Goal: Task Accomplishment & Management: Manage account settings

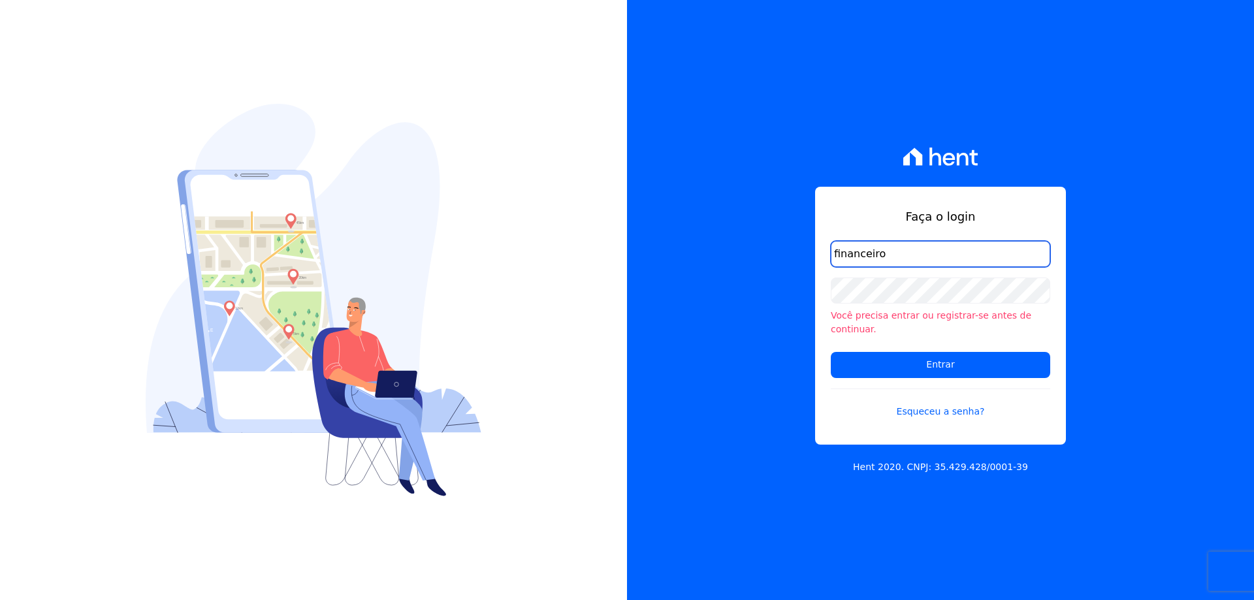
drag, startPoint x: 936, startPoint y: 266, endPoint x: 739, endPoint y: 266, distance: 196.6
click at [742, 266] on div "Faça o login financeiro Você precisa entrar ou registrar-se antes de continuar.…" at bounding box center [940, 300] width 627 height 600
paste input "@citizenurbanismo.com.br"
type input "[EMAIL_ADDRESS][DOMAIN_NAME]"
click at [969, 256] on input "[EMAIL_ADDRESS][DOMAIN_NAME]" at bounding box center [940, 254] width 219 height 26
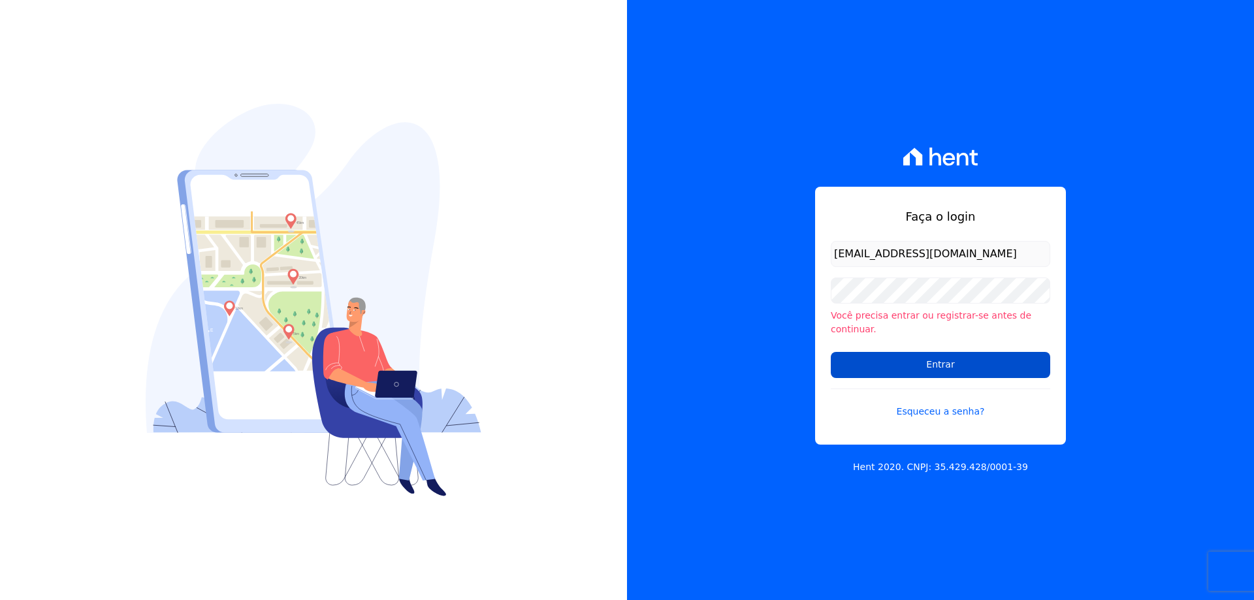
click at [962, 367] on input "Entrar" at bounding box center [940, 365] width 219 height 26
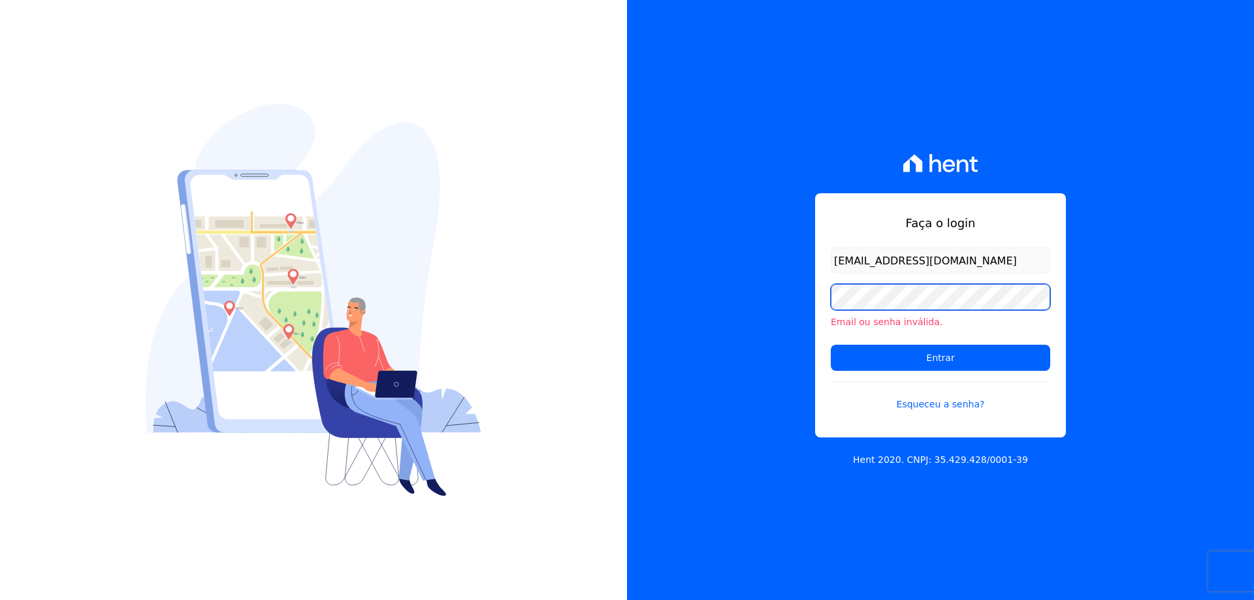
click at [831, 345] on input "Entrar" at bounding box center [940, 358] width 219 height 26
click at [939, 408] on link "Esqueceu a senha?" at bounding box center [940, 396] width 219 height 30
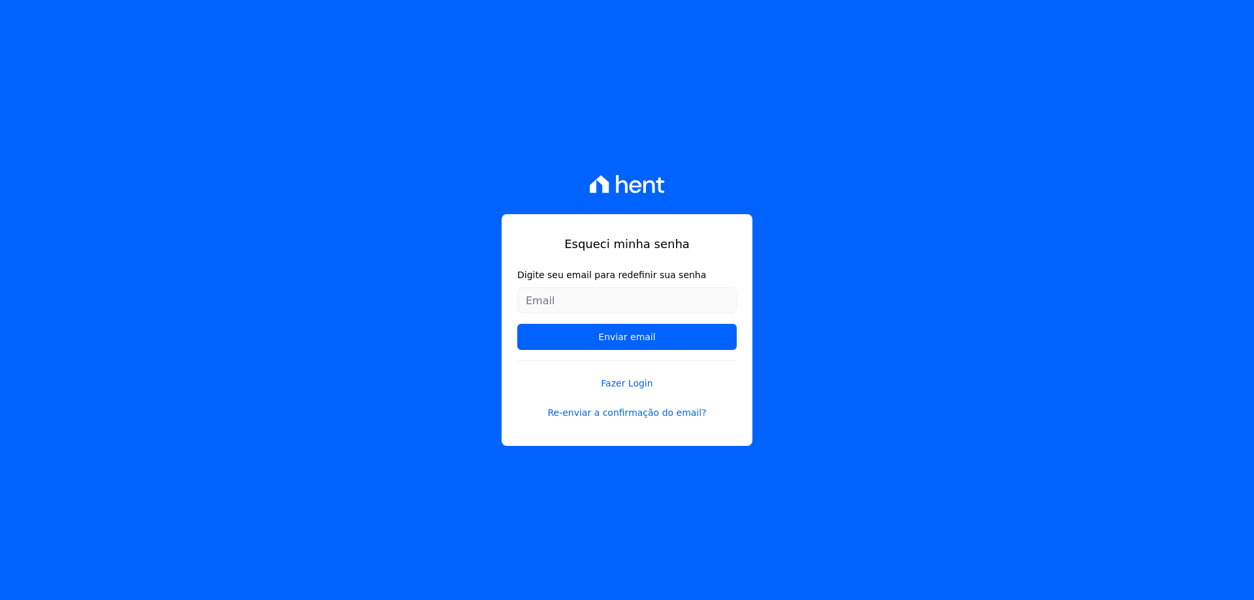
click at [579, 305] on input "Digite seu email para redefinir sua senha" at bounding box center [626, 300] width 219 height 26
click at [528, 302] on input "[EMAIL_ADDRESS][DOMAIN_NAME]" at bounding box center [626, 300] width 219 height 26
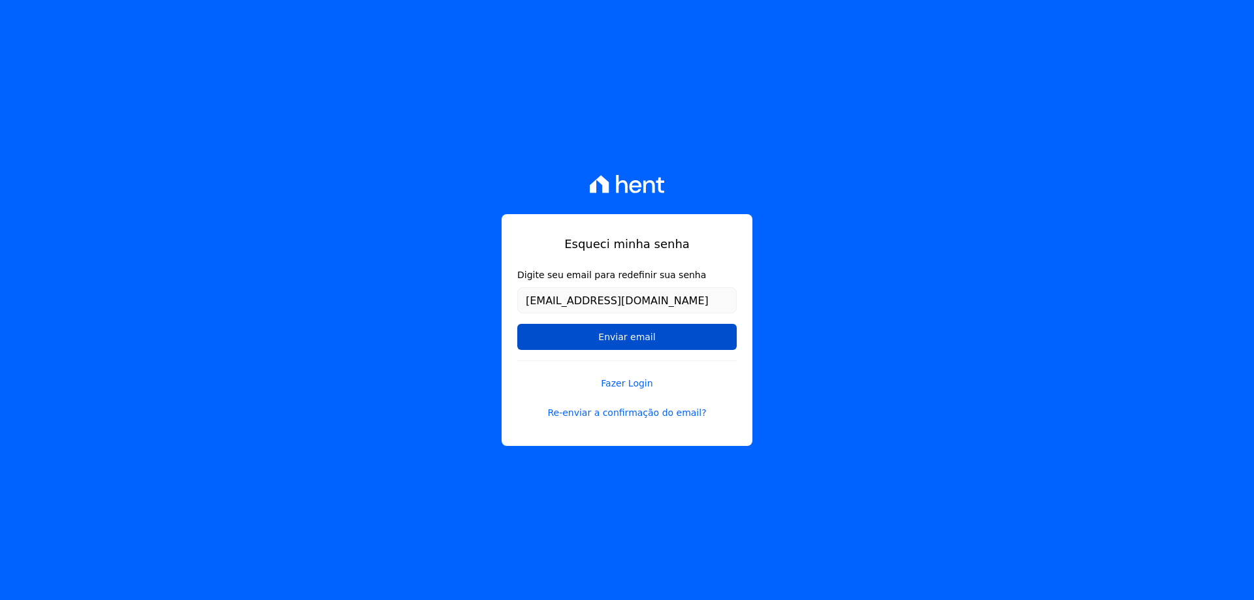
type input "[EMAIL_ADDRESS][DOMAIN_NAME]"
click at [639, 336] on input "Enviar email" at bounding box center [626, 337] width 219 height 26
click at [606, 338] on input "Enviar email" at bounding box center [626, 337] width 219 height 26
click at [601, 338] on input "Enviar email" at bounding box center [626, 337] width 219 height 26
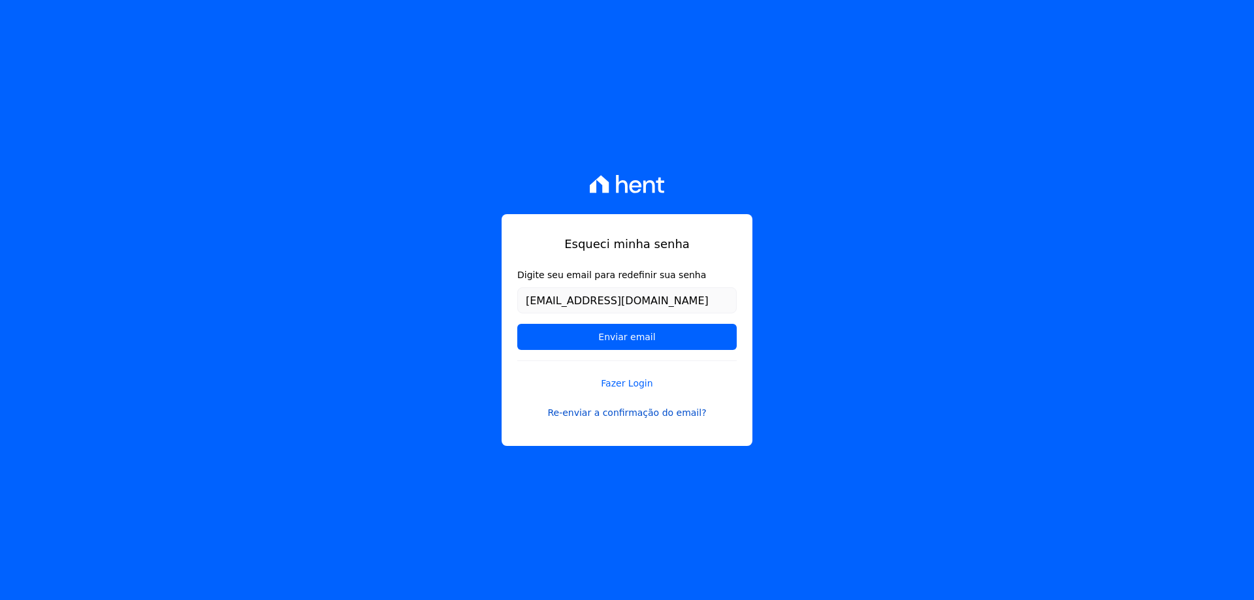
click at [638, 417] on link "Re-enviar a confirmação do email?" at bounding box center [626, 413] width 219 height 14
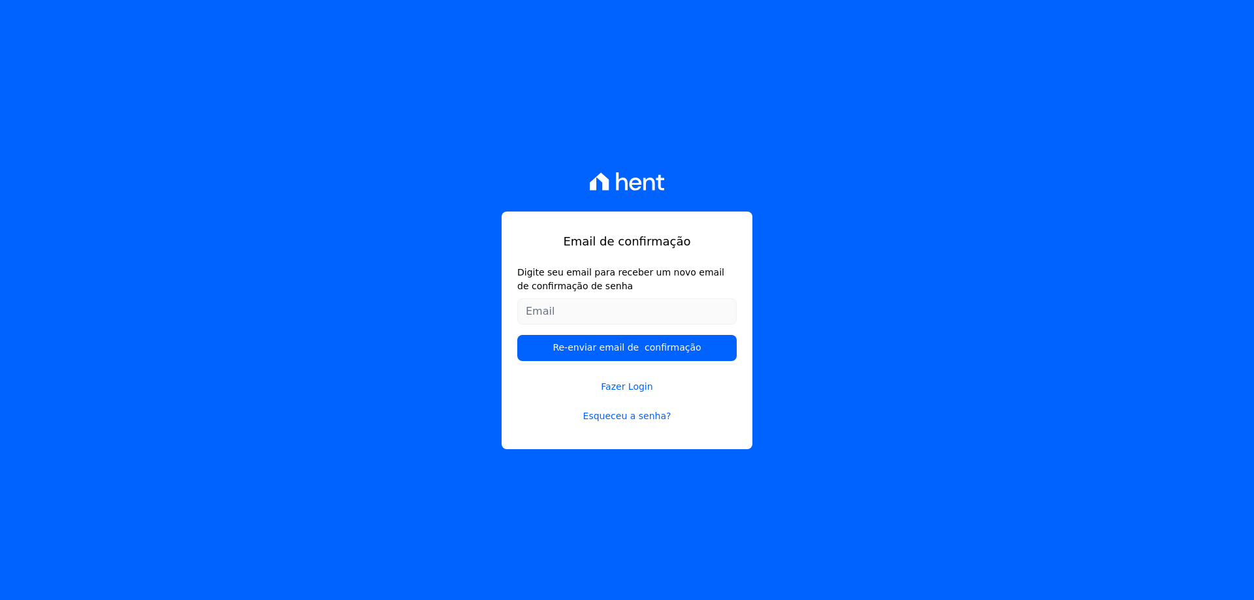
click at [581, 310] on input "Digite seu email para receber um novo email de confirmação de senha" at bounding box center [626, 312] width 219 height 26
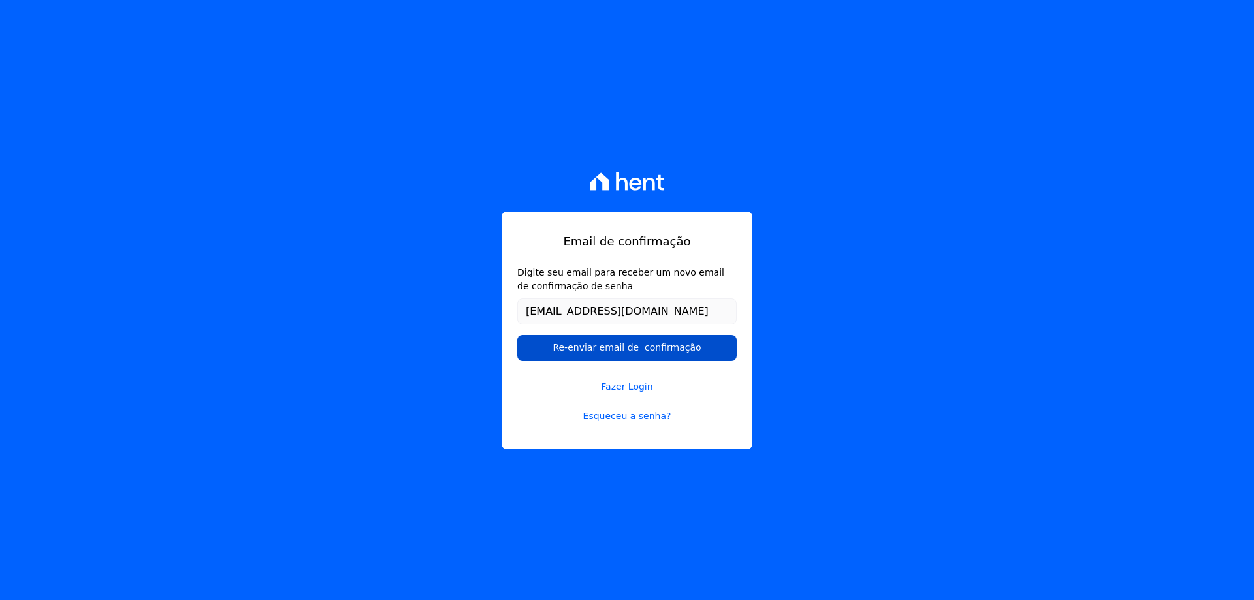
click at [622, 357] on input "Re-enviar email de confirmação" at bounding box center [626, 348] width 219 height 26
click at [623, 344] on input "Re-enviar email de confirmação" at bounding box center [626, 348] width 219 height 26
click at [720, 344] on input "Re-enviar email de confirmação" at bounding box center [626, 348] width 219 height 26
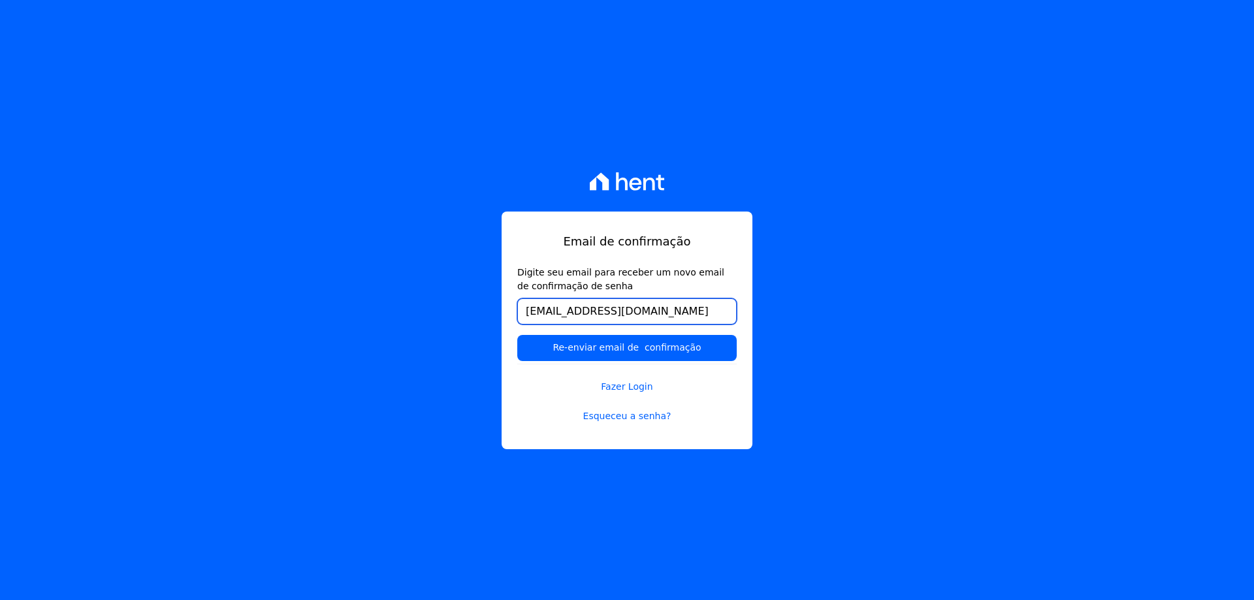
drag, startPoint x: 696, startPoint y: 312, endPoint x: 472, endPoint y: 298, distance: 223.8
click at [472, 298] on div "Email de confirmação Digite seu email para receber um novo email de confirmação…" at bounding box center [627, 300] width 1254 height 600
paste input "[EMAIL_ADDRESS][DOMAIN_NAME]"
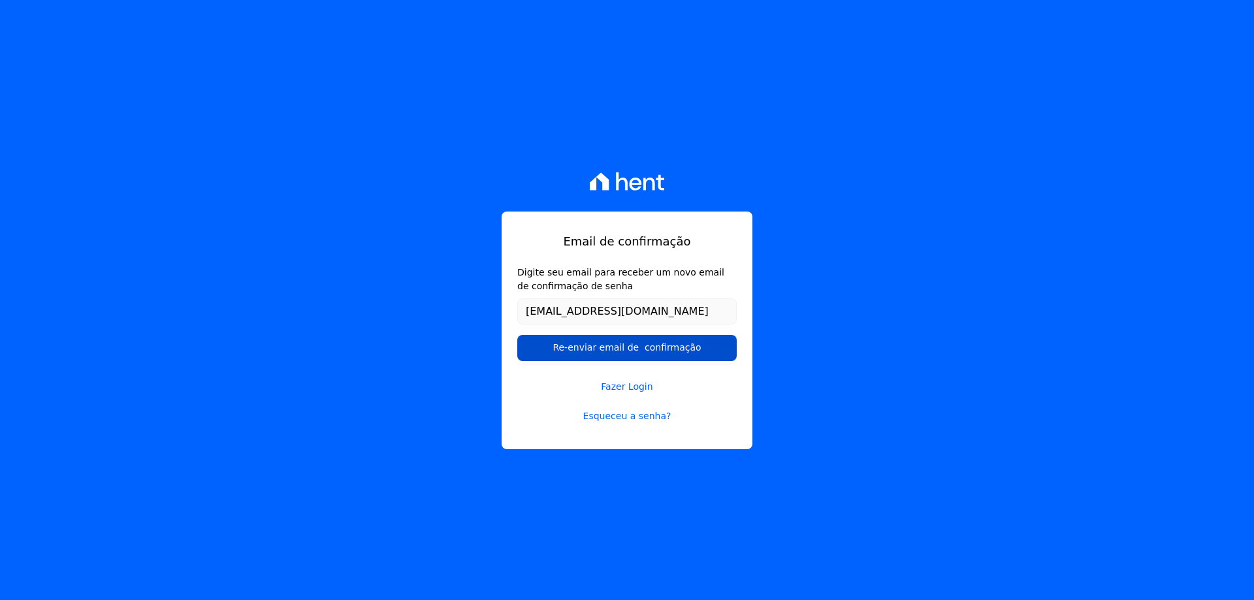
click at [580, 350] on input "Re-enviar email de confirmação" at bounding box center [626, 348] width 219 height 26
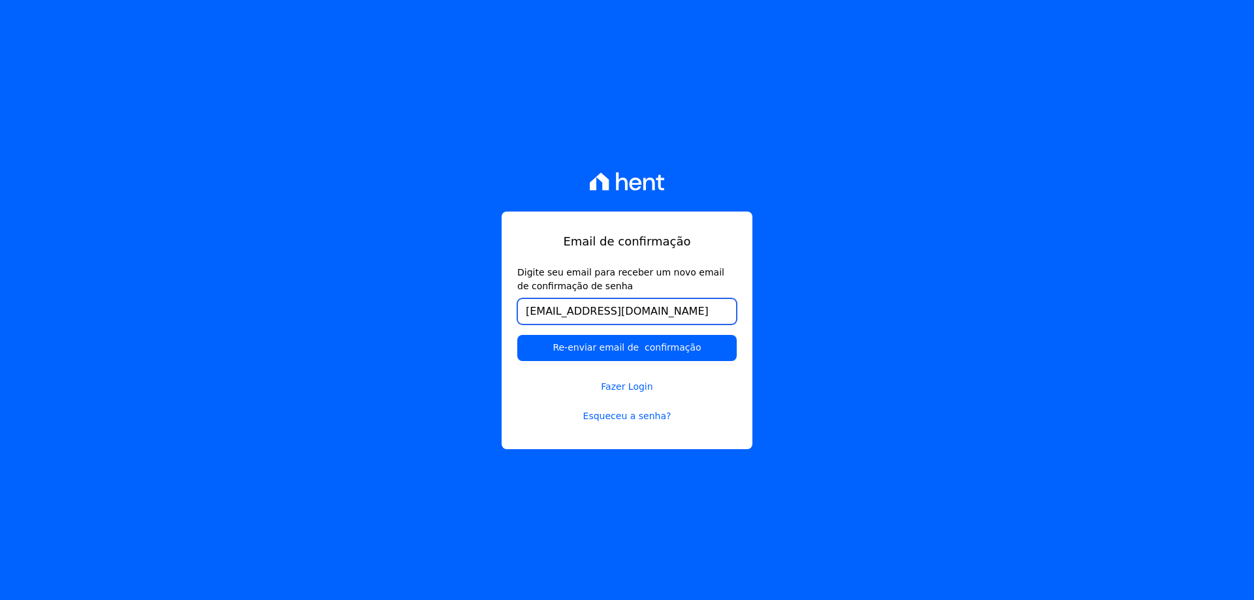
drag, startPoint x: 570, startPoint y: 315, endPoint x: 492, endPoint y: 313, distance: 77.8
click at [492, 313] on div "Email de confirmação Digite seu email para receber um novo email de confirmação…" at bounding box center [627, 300] width 1254 height 600
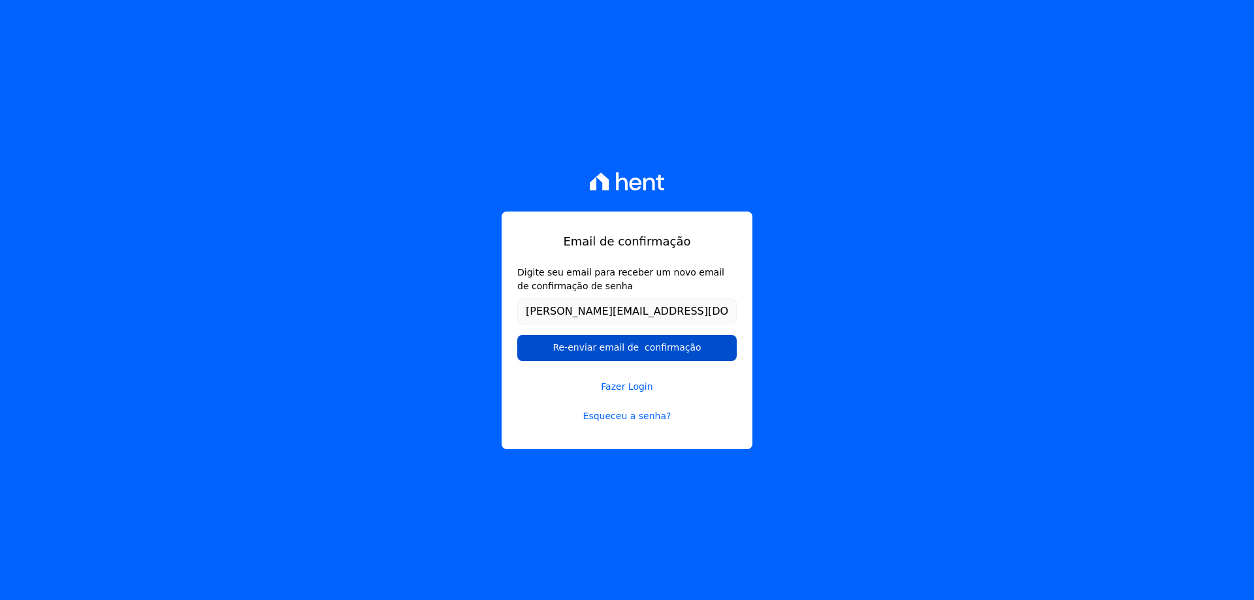
click at [609, 346] on input "Re-enviar email de confirmação" at bounding box center [626, 348] width 219 height 26
click at [606, 347] on input "Re-enviar email de confirmação" at bounding box center [626, 348] width 219 height 26
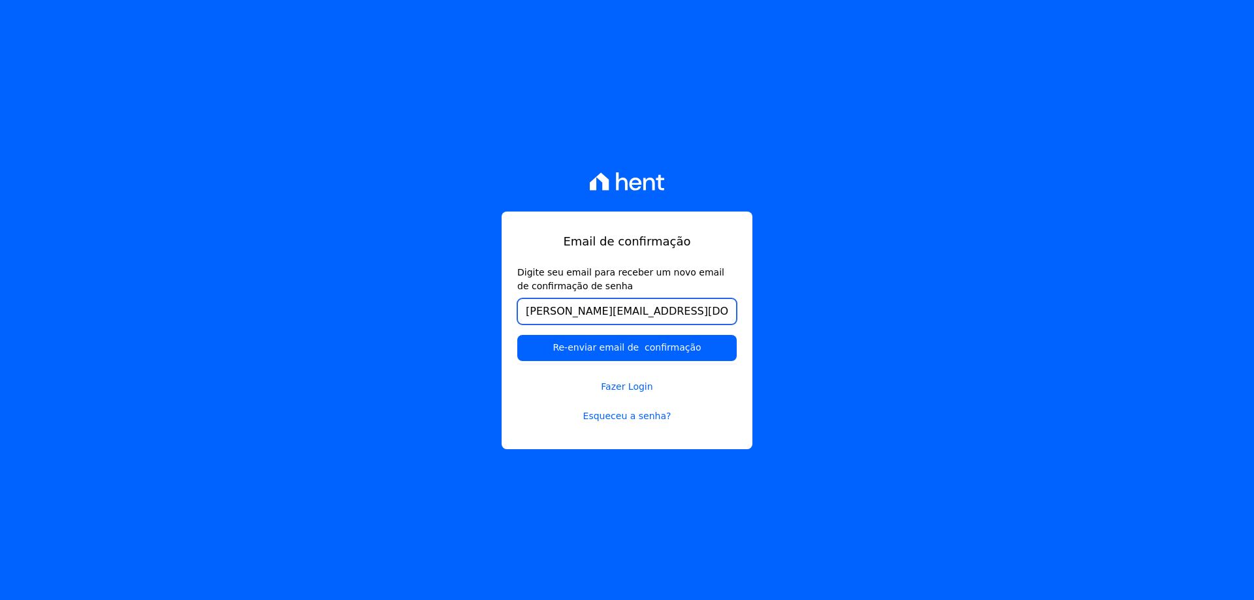
drag, startPoint x: 557, startPoint y: 315, endPoint x: 481, endPoint y: 314, distance: 75.8
click at [483, 314] on div "Email de confirmação Digite seu email para receber um novo email de confirmação…" at bounding box center [627, 300] width 1254 height 600
type input "citizen@citizenurbanismo.com.br"
click at [626, 419] on link "Esqueceu a senha?" at bounding box center [626, 417] width 219 height 14
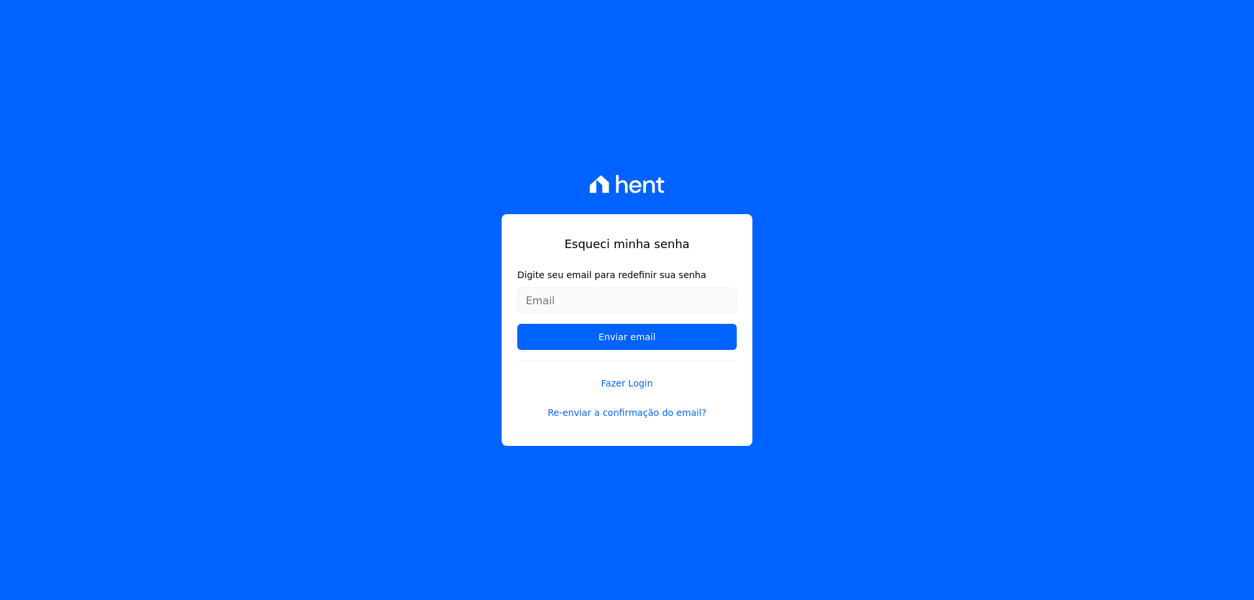
click at [572, 299] on input "Digite seu email para redefinir sua senha" at bounding box center [626, 300] width 219 height 26
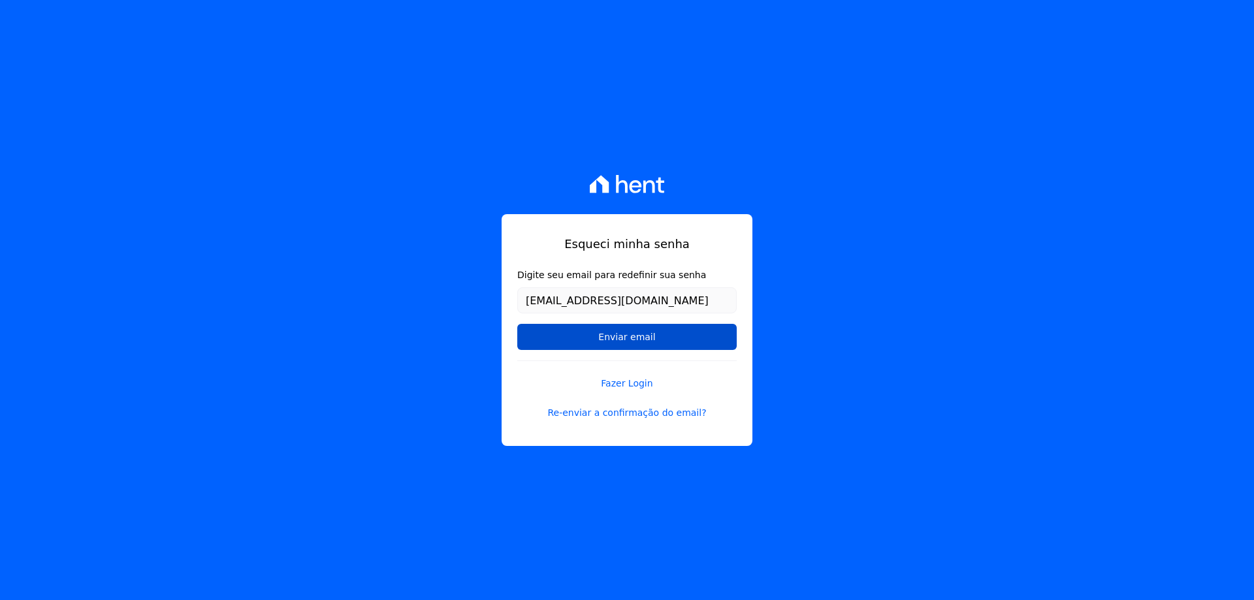
type input "[EMAIL_ADDRESS][DOMAIN_NAME]"
click at [619, 334] on input "Enviar email" at bounding box center [626, 337] width 219 height 26
click at [563, 342] on input "Enviar email" at bounding box center [626, 337] width 219 height 26
click at [685, 342] on input "Enviar email" at bounding box center [626, 337] width 219 height 26
click at [575, 338] on input "Enviar email" at bounding box center [626, 337] width 219 height 26
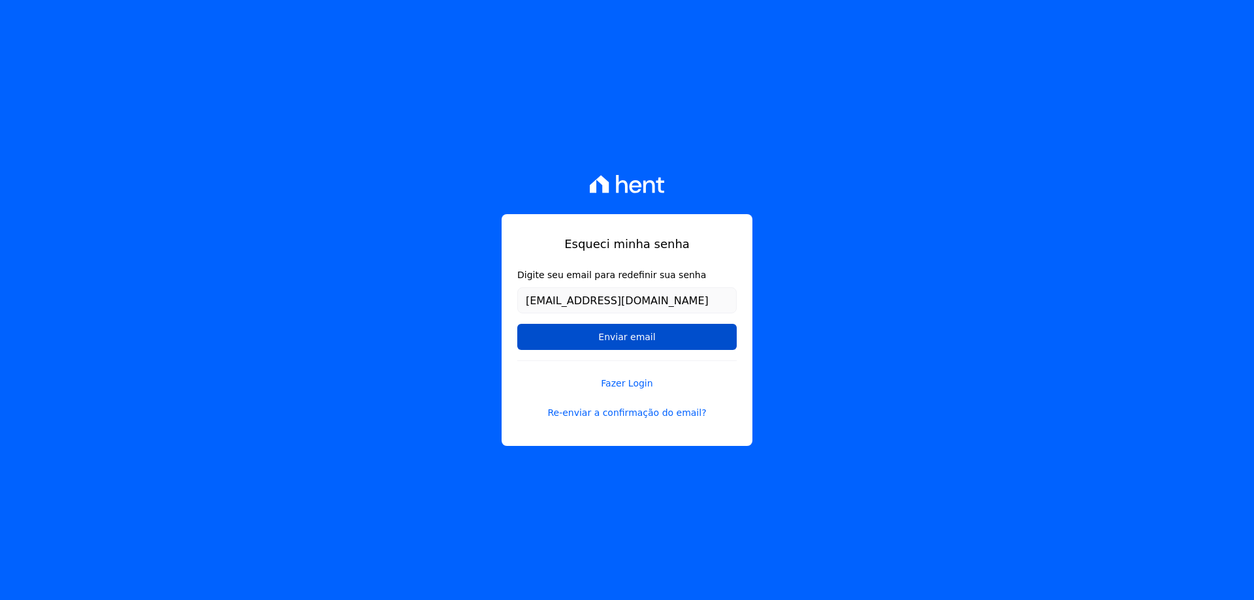
click at [575, 338] on input "Enviar email" at bounding box center [626, 337] width 219 height 26
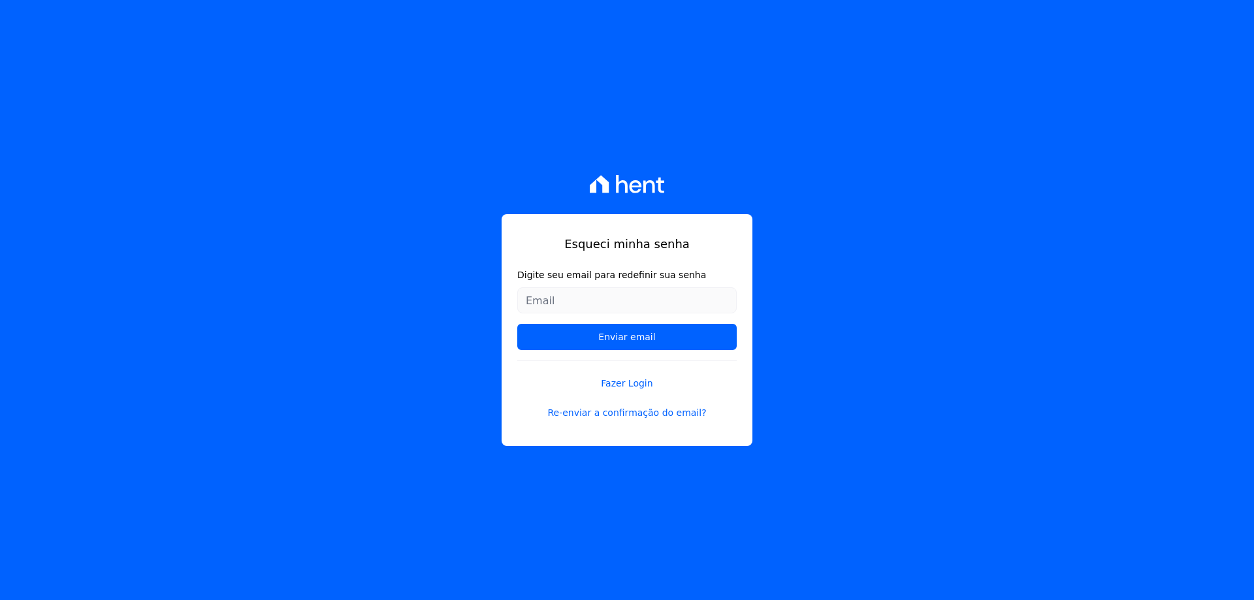
click at [575, 297] on input "Digite seu email para redefinir sua senha" at bounding box center [626, 300] width 219 height 26
click at [561, 304] on input "Digite seu email para redefinir sua senha" at bounding box center [626, 300] width 219 height 26
drag, startPoint x: 528, startPoint y: 305, endPoint x: 581, endPoint y: 301, distance: 53.1
click at [532, 304] on input "[EMAIL_ADDRESS][DOMAIN_NAME]" at bounding box center [626, 300] width 219 height 26
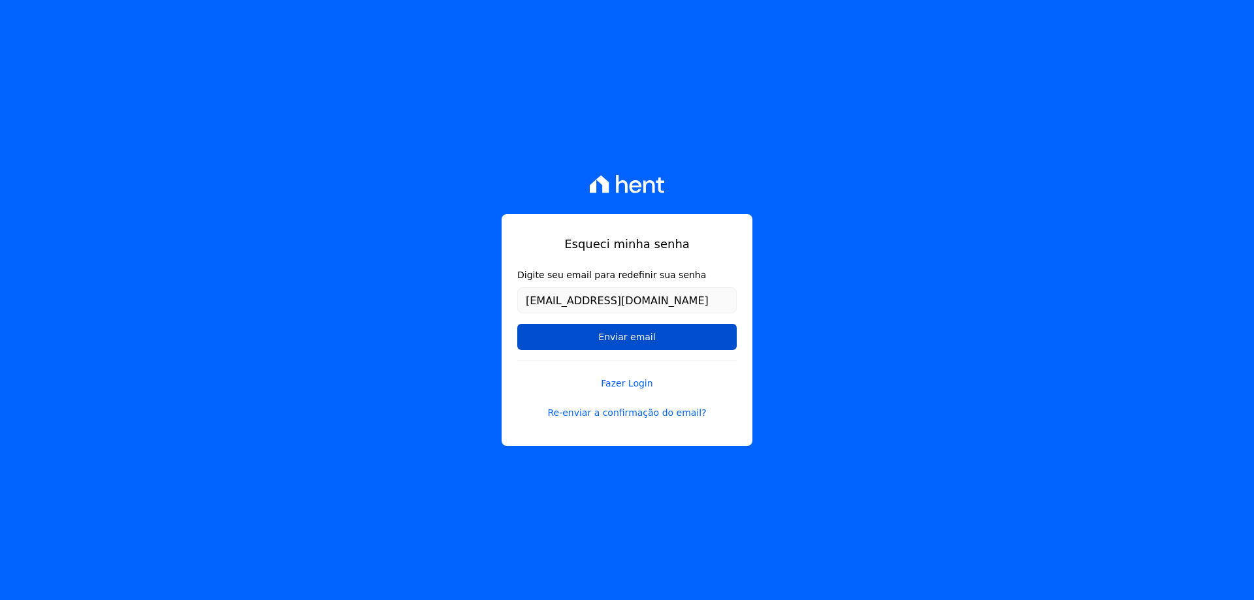
click at [670, 335] on input "Enviar email" at bounding box center [626, 337] width 219 height 26
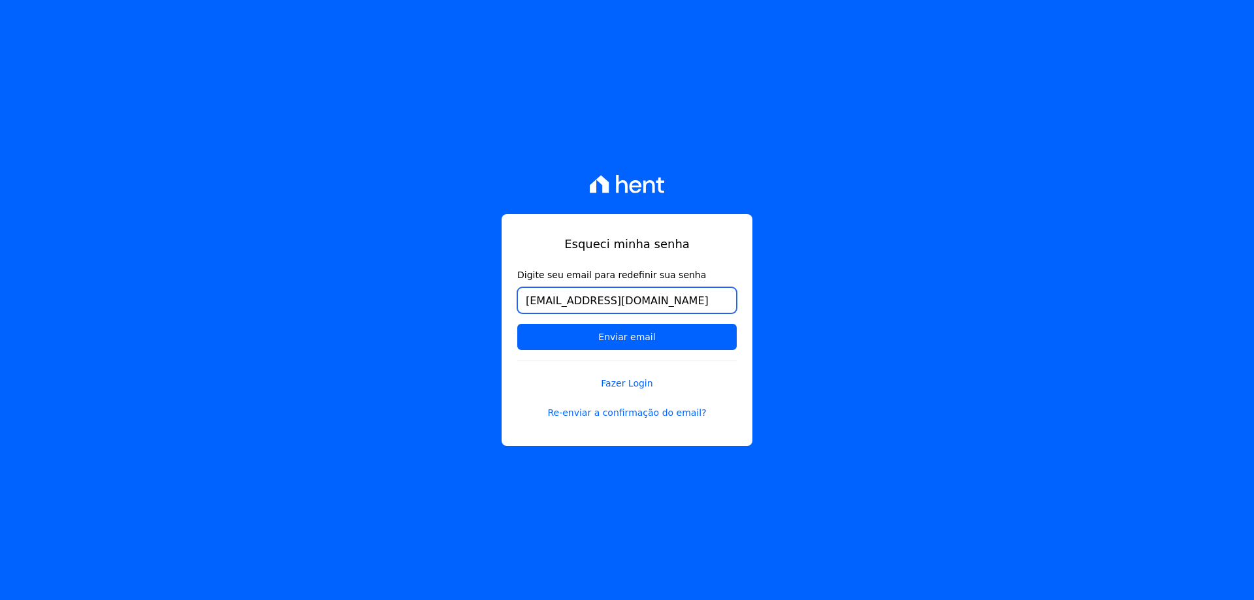
drag, startPoint x: 567, startPoint y: 304, endPoint x: 469, endPoint y: 304, distance: 98.0
click at [471, 304] on div "Esqueci minha senha Digite seu email para redefinir sua senha financeiro@citize…" at bounding box center [627, 300] width 1254 height 600
type input "[PERSON_NAME][EMAIL_ADDRESS][DOMAIN_NAME]"
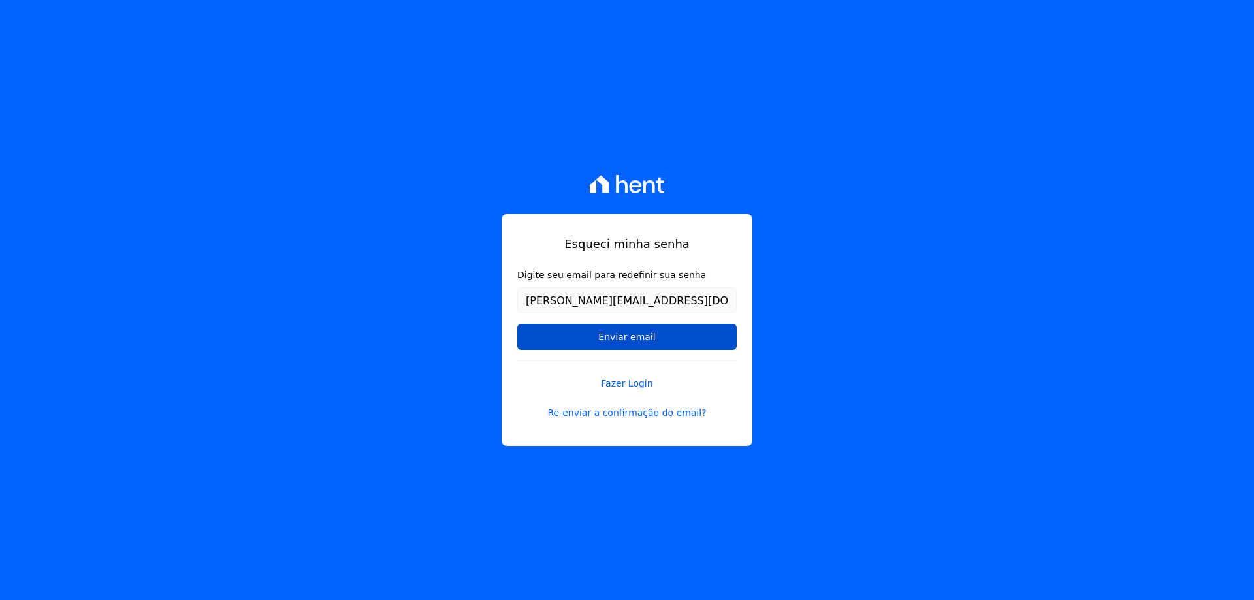
click at [622, 343] on input "Enviar email" at bounding box center [626, 337] width 219 height 26
click at [682, 339] on input "Enviar email" at bounding box center [626, 337] width 219 height 26
click at [642, 341] on input "Enviar email" at bounding box center [626, 337] width 219 height 26
drag, startPoint x: 641, startPoint y: 338, endPoint x: 627, endPoint y: 338, distance: 13.7
click at [629, 338] on input "Enviar email" at bounding box center [626, 337] width 219 height 26
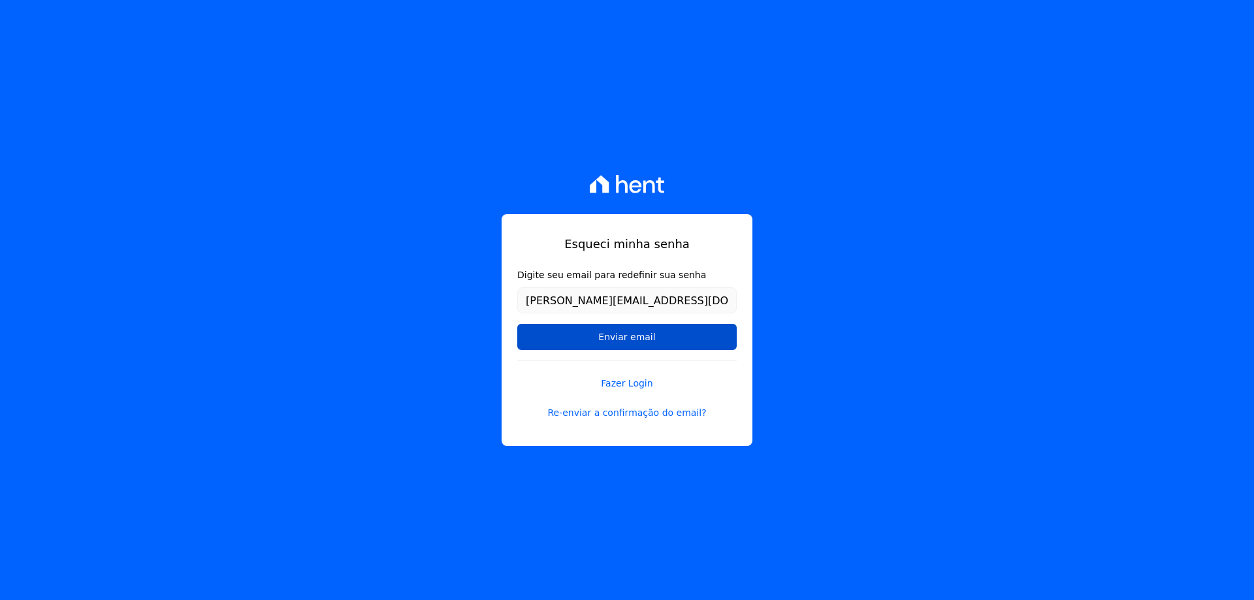
drag, startPoint x: 609, startPoint y: 331, endPoint x: 602, endPoint y: 330, distance: 7.2
click at [607, 331] on input "Enviar email" at bounding box center [626, 337] width 219 height 26
click at [566, 327] on input "Enviar email" at bounding box center [626, 337] width 219 height 26
click at [591, 413] on link "Re-enviar a confirmação do email?" at bounding box center [626, 413] width 219 height 14
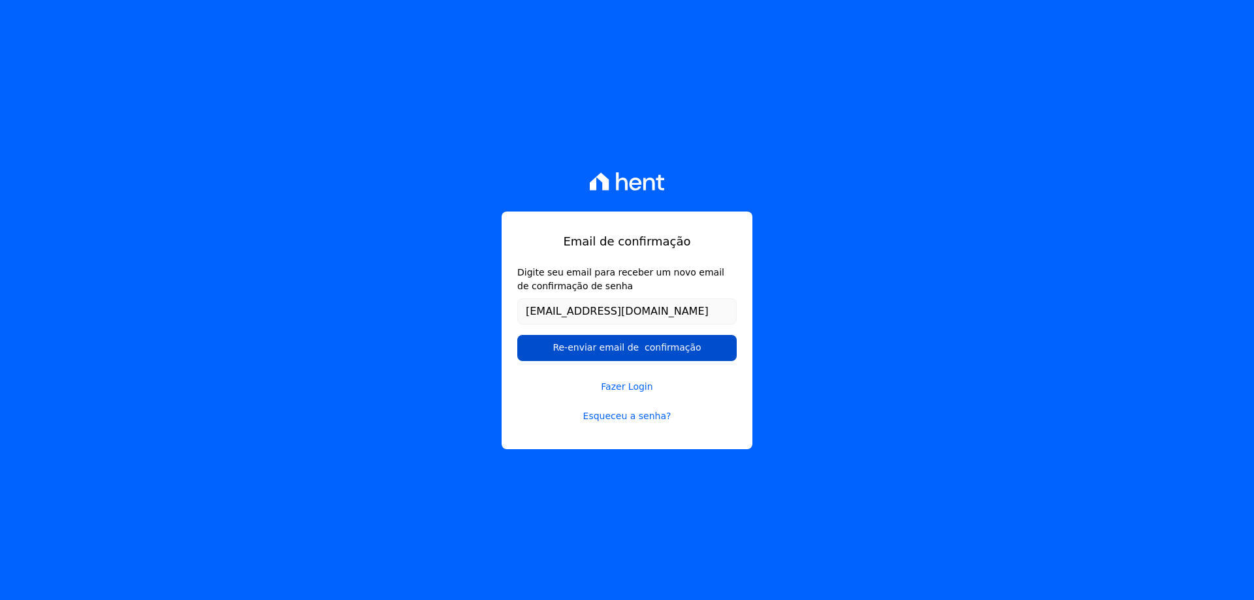
click at [587, 352] on input "Re-enviar email de confirmação" at bounding box center [626, 348] width 219 height 26
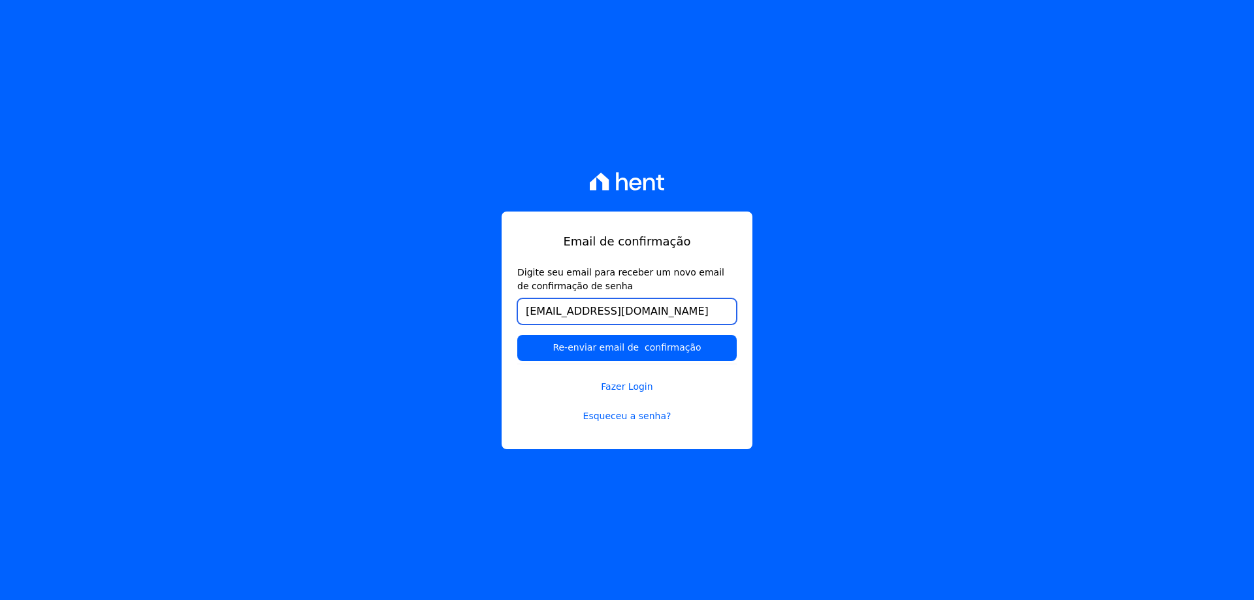
click at [583, 308] on input "[EMAIL_ADDRESS][DOMAIN_NAME]" at bounding box center [626, 312] width 219 height 26
click at [582, 310] on input "[EMAIL_ADDRESS][DOMAIN_NAME]" at bounding box center [626, 312] width 219 height 26
drag, startPoint x: 582, startPoint y: 310, endPoint x: 451, endPoint y: 319, distance: 130.9
click at [460, 319] on div "Email de confirmação Digite seu email para receber um novo email de confirmação…" at bounding box center [627, 300] width 1254 height 600
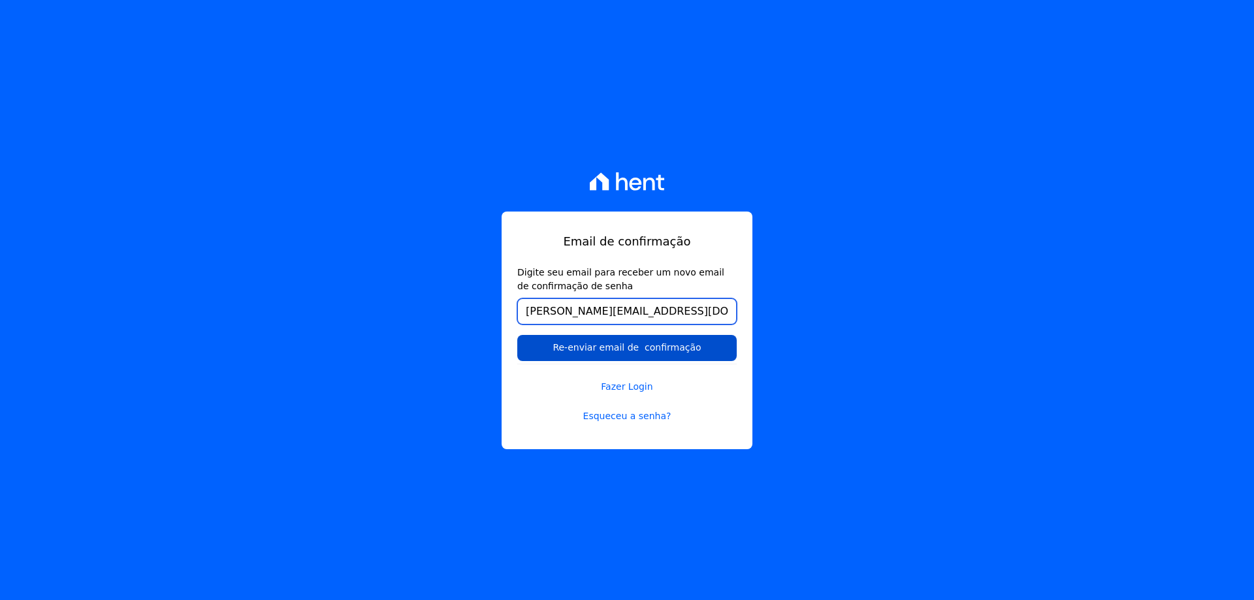
type input "[PERSON_NAME][EMAIL_ADDRESS][DOMAIN_NAME]"
click at [653, 351] on input "Re-enviar email de confirmação" at bounding box center [626, 348] width 219 height 26
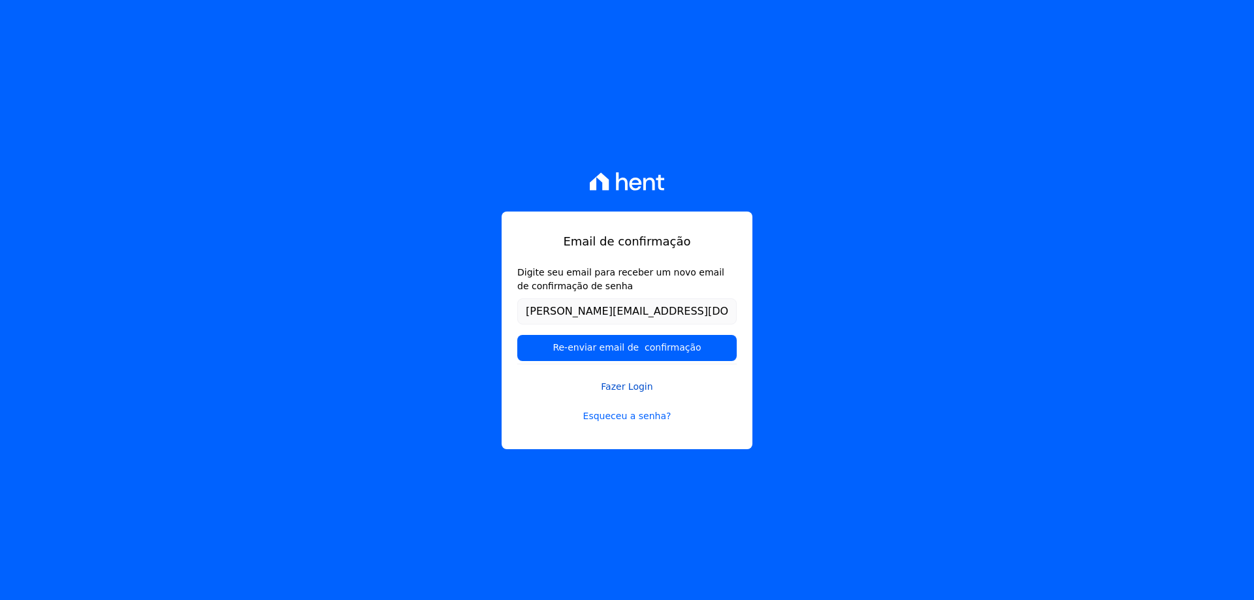
click at [632, 388] on link "Fazer Login" at bounding box center [626, 379] width 219 height 30
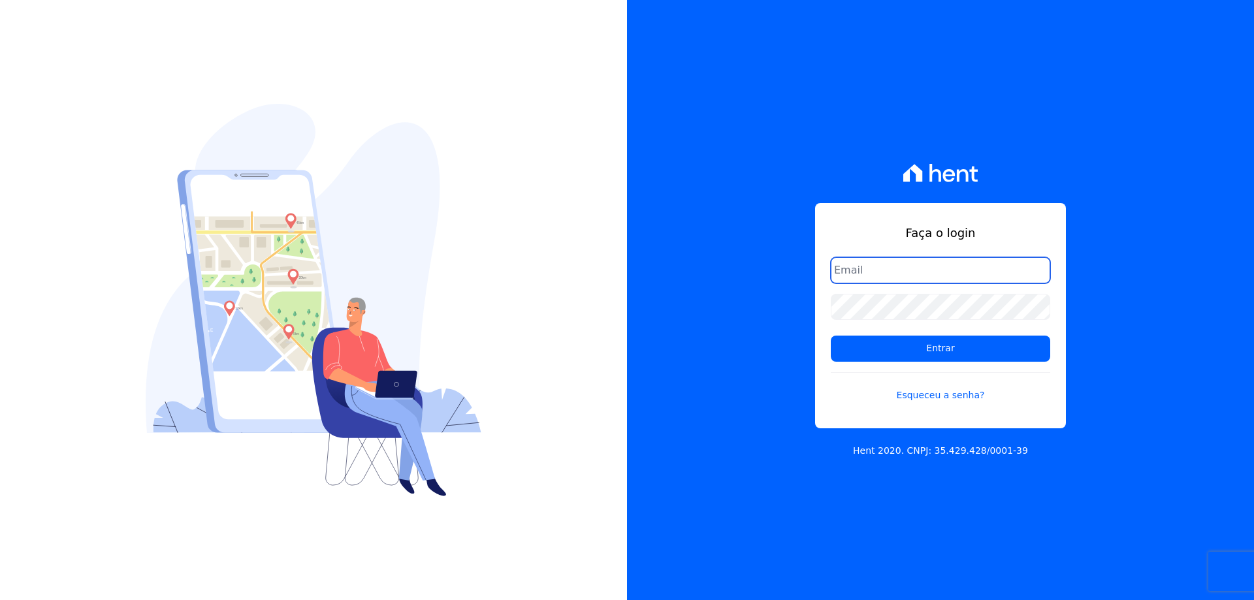
click at [881, 276] on input "email" at bounding box center [940, 270] width 219 height 26
type input "[EMAIL_ADDRESS][DOMAIN_NAME]"
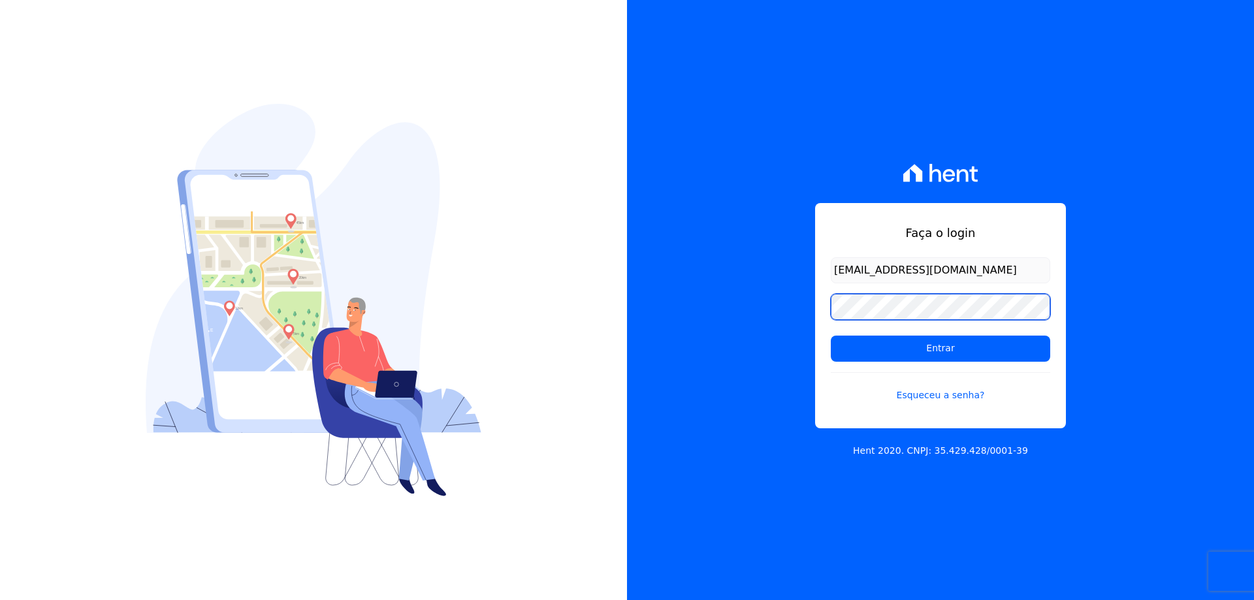
click at [831, 336] on input "Entrar" at bounding box center [940, 349] width 219 height 26
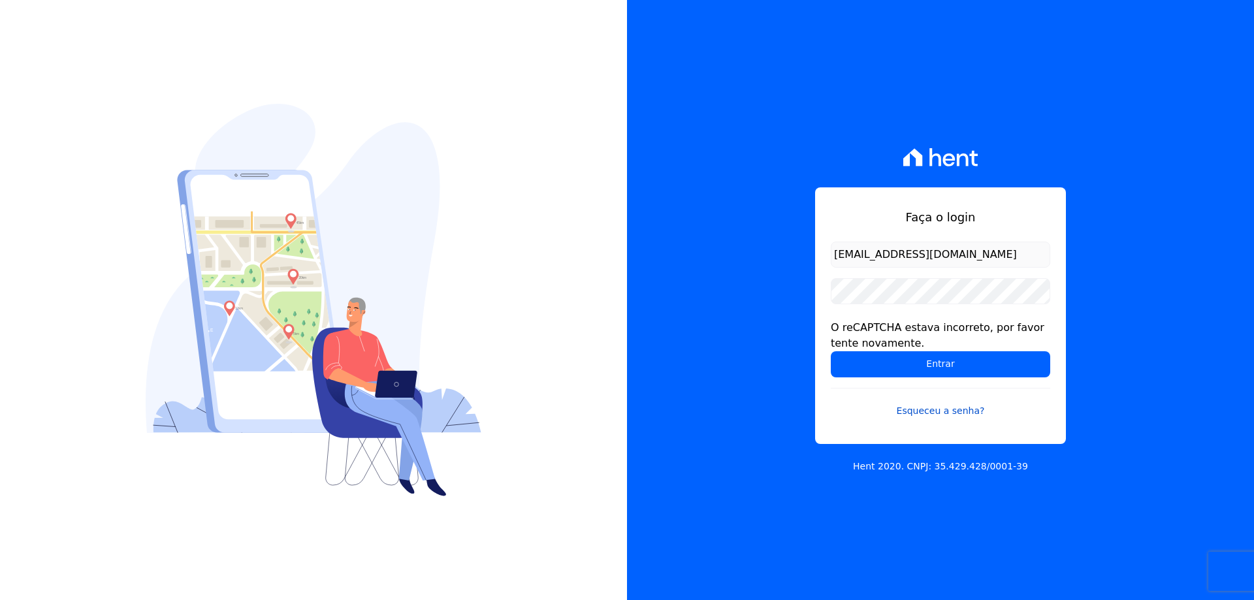
click at [963, 413] on link "Esqueceu a senha?" at bounding box center [940, 403] width 219 height 30
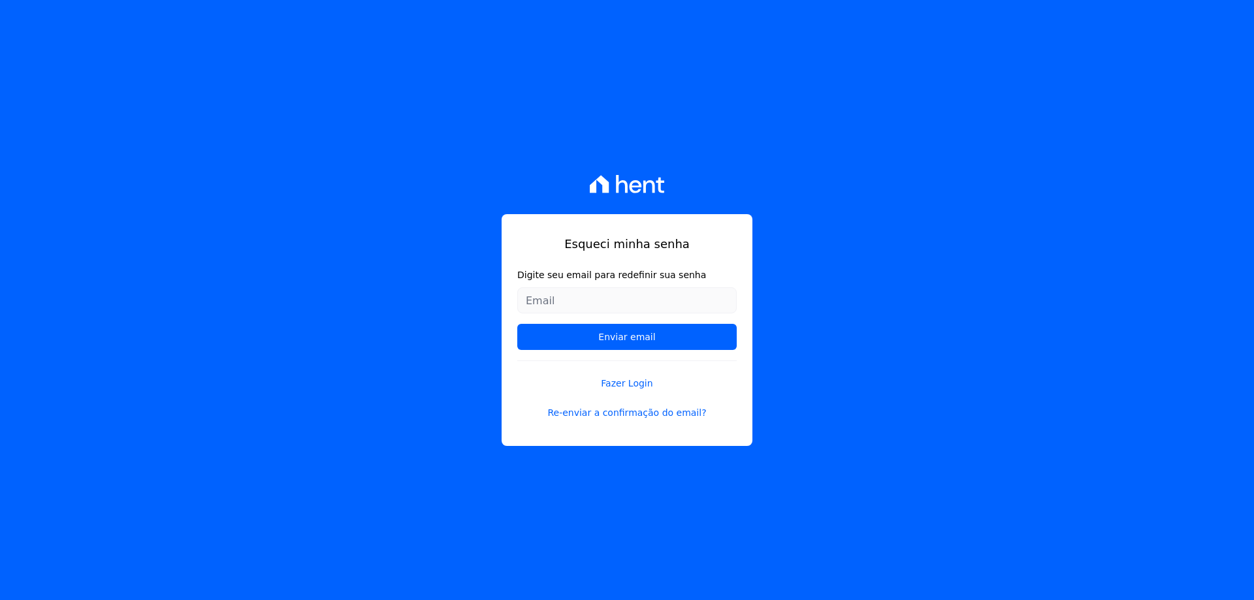
click at [551, 299] on input "Digite seu email para redefinir sua senha" at bounding box center [626, 300] width 219 height 26
type input "[EMAIL_ADDRESS][DOMAIN_NAME]"
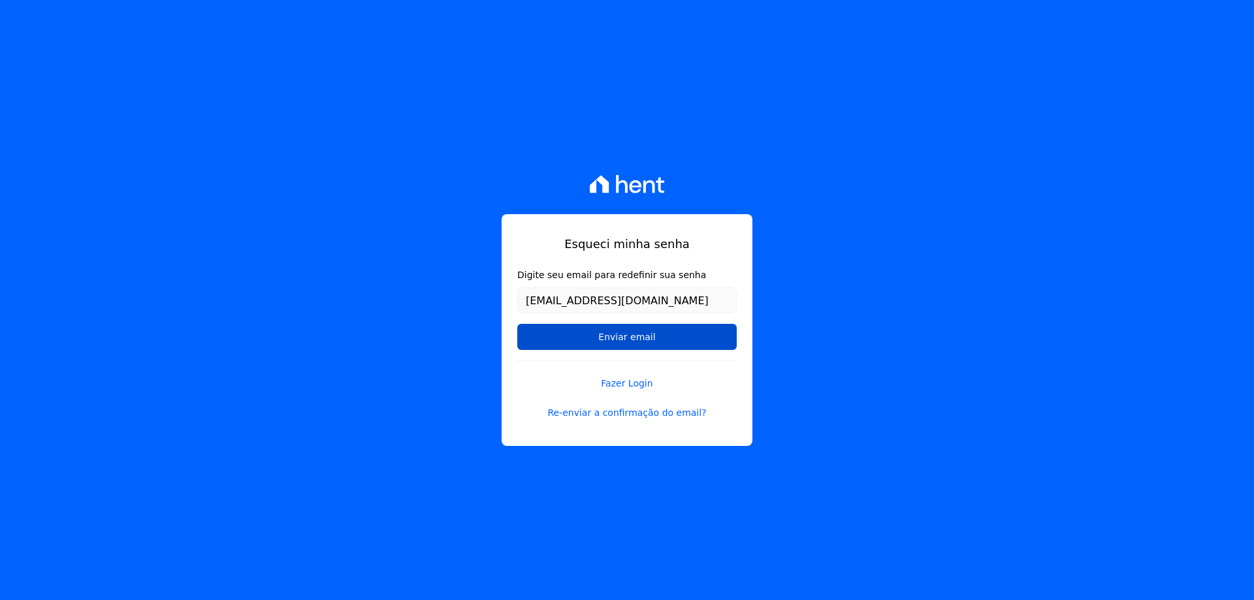
click at [615, 343] on input "Enviar email" at bounding box center [626, 337] width 219 height 26
click at [630, 336] on input "Enviar email" at bounding box center [626, 337] width 219 height 26
click at [666, 338] on input "Enviar email" at bounding box center [626, 337] width 219 height 26
click at [651, 413] on link "Re-enviar a confirmação do email?" at bounding box center [626, 413] width 219 height 14
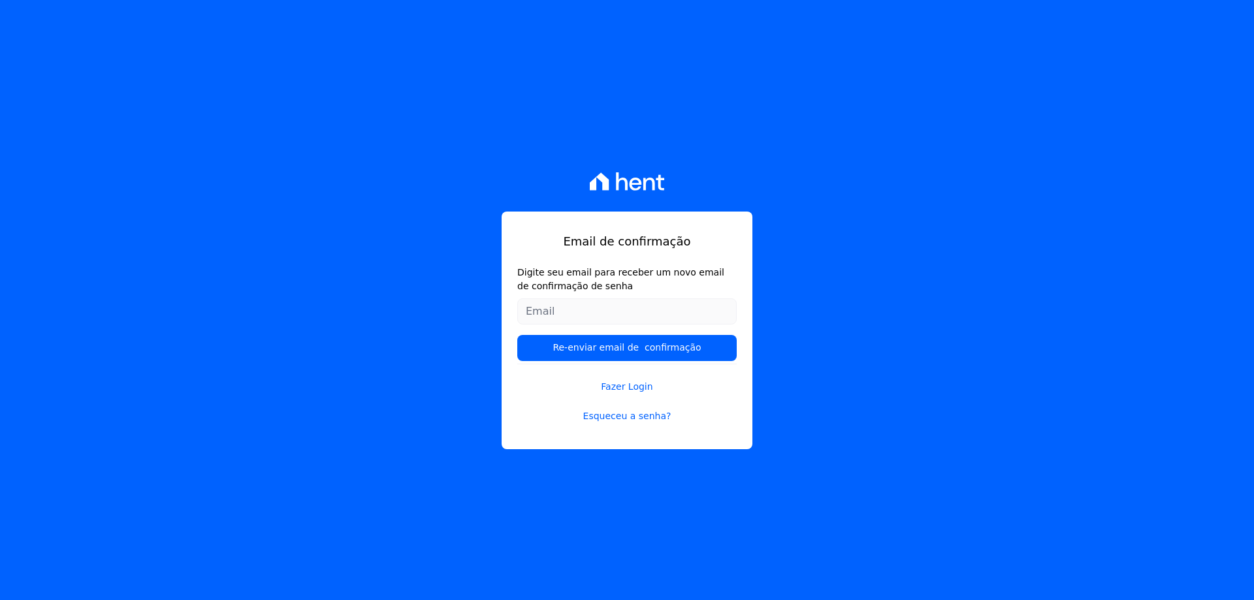
click at [555, 317] on input "Digite seu email para receber um novo email de confirmação de senha" at bounding box center [626, 312] width 219 height 26
type input "[EMAIL_ADDRESS][DOMAIN_NAME]"
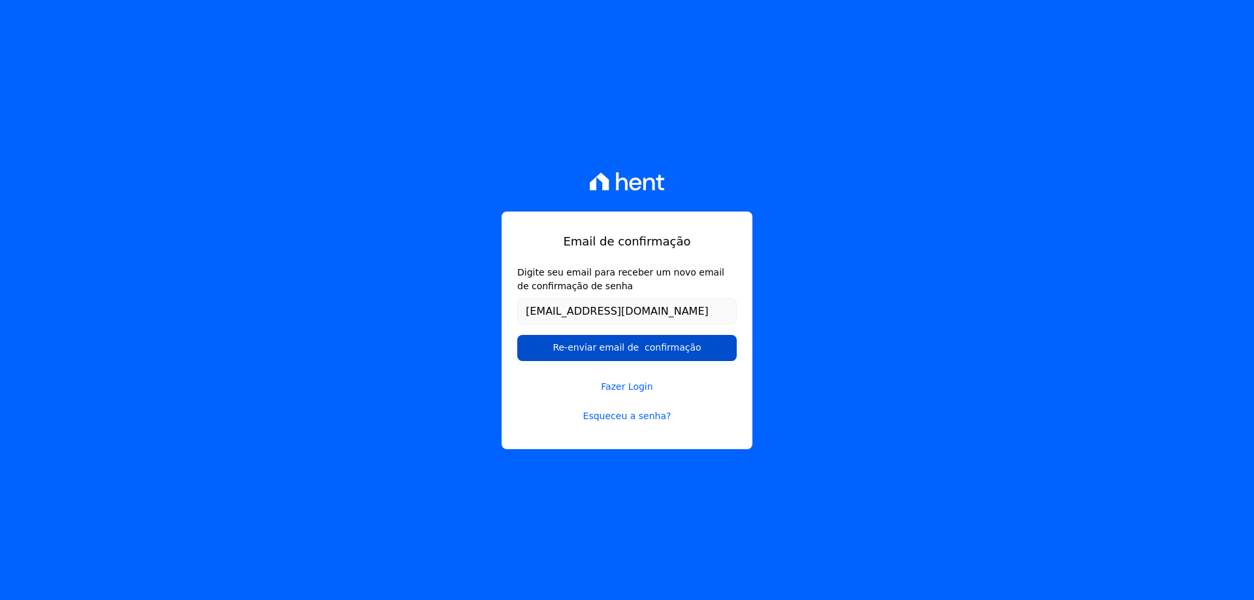
click at [635, 344] on input "Re-enviar email de confirmação" at bounding box center [626, 348] width 219 height 26
click at [565, 354] on input "Re-enviar email de confirmação" at bounding box center [626, 348] width 219 height 26
click at [637, 384] on link "Fazer Login" at bounding box center [626, 379] width 219 height 30
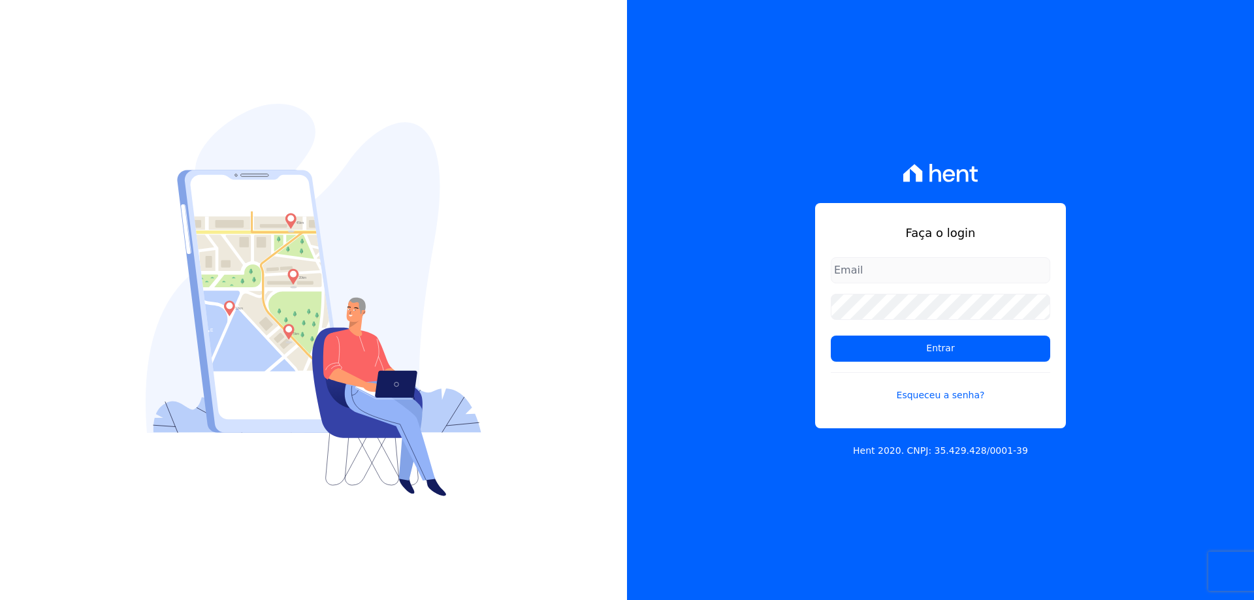
click at [858, 278] on input "email" at bounding box center [940, 270] width 219 height 26
type input "Leandroalbertorubio@gmail.com"
click at [831, 336] on input "Entrar" at bounding box center [940, 349] width 219 height 26
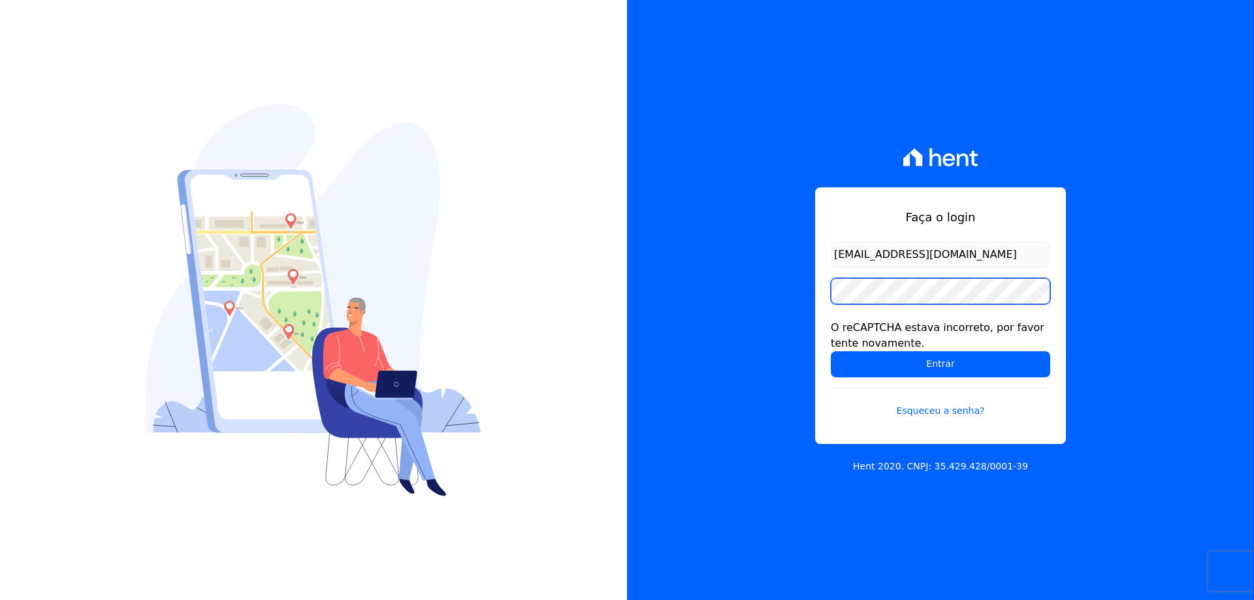
click at [831, 351] on input "Entrar" at bounding box center [940, 364] width 219 height 26
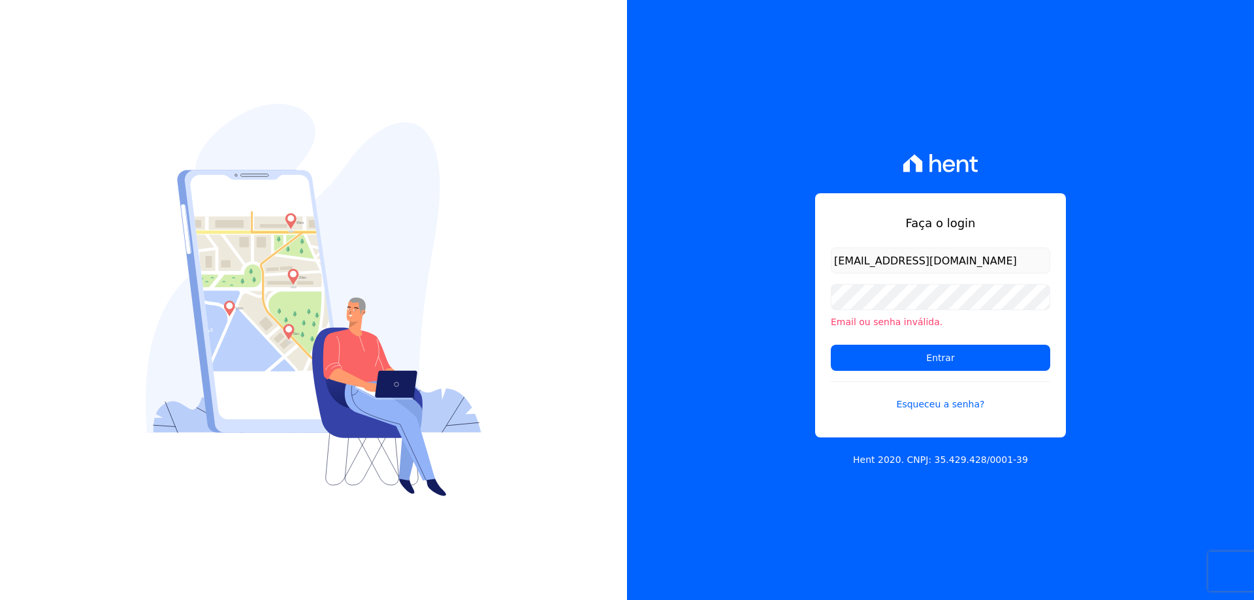
drag, startPoint x: 1002, startPoint y: 259, endPoint x: 696, endPoint y: 289, distance: 307.9
click at [697, 288] on div "Faça o login Leandroalbertorubio@gmail.com Email ou senha inválida. Entrar Esqu…" at bounding box center [940, 300] width 627 height 600
type input "financeiro@citizenurbanismo.com.br"
click at [942, 364] on input "Entrar" at bounding box center [940, 358] width 219 height 26
click at [831, 345] on input "Entrar" at bounding box center [940, 358] width 219 height 26
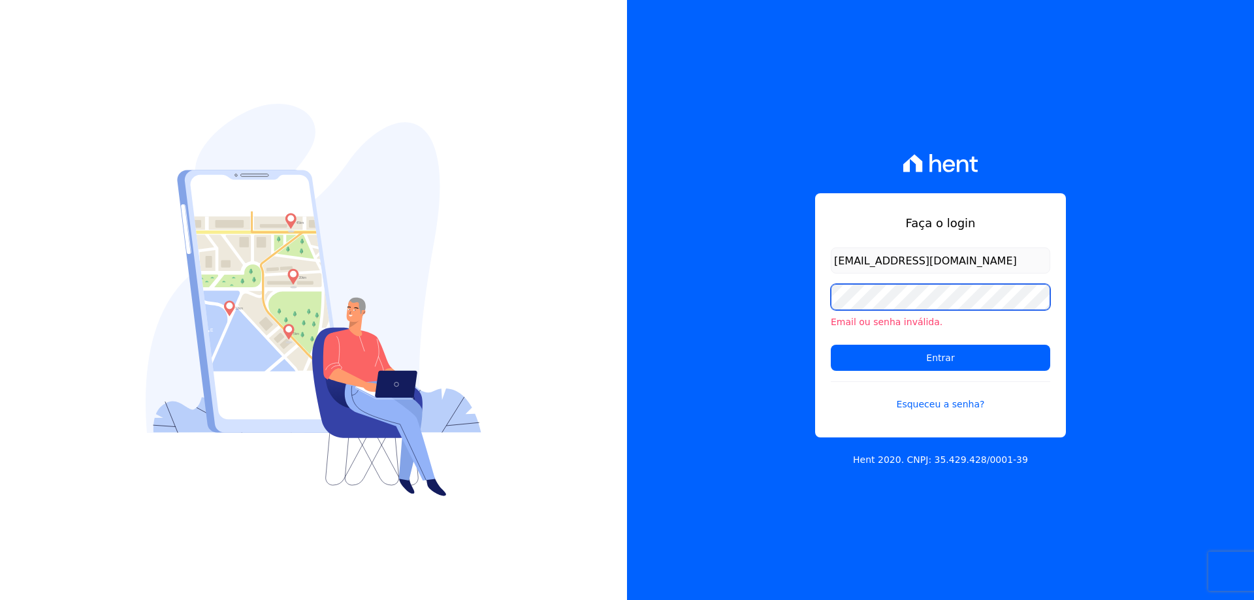
click at [831, 345] on input "Entrar" at bounding box center [940, 358] width 219 height 26
drag, startPoint x: 880, startPoint y: 261, endPoint x: 733, endPoint y: 267, distance: 147.8
click at [733, 267] on div "Faça o login financeiro@citizenurbanismo.com.br Email ou senha inválida. Entrar…" at bounding box center [940, 300] width 627 height 600
type input "leandro@citizenurbanismo.com.br"
click at [831, 345] on input "Entrar" at bounding box center [940, 358] width 219 height 26
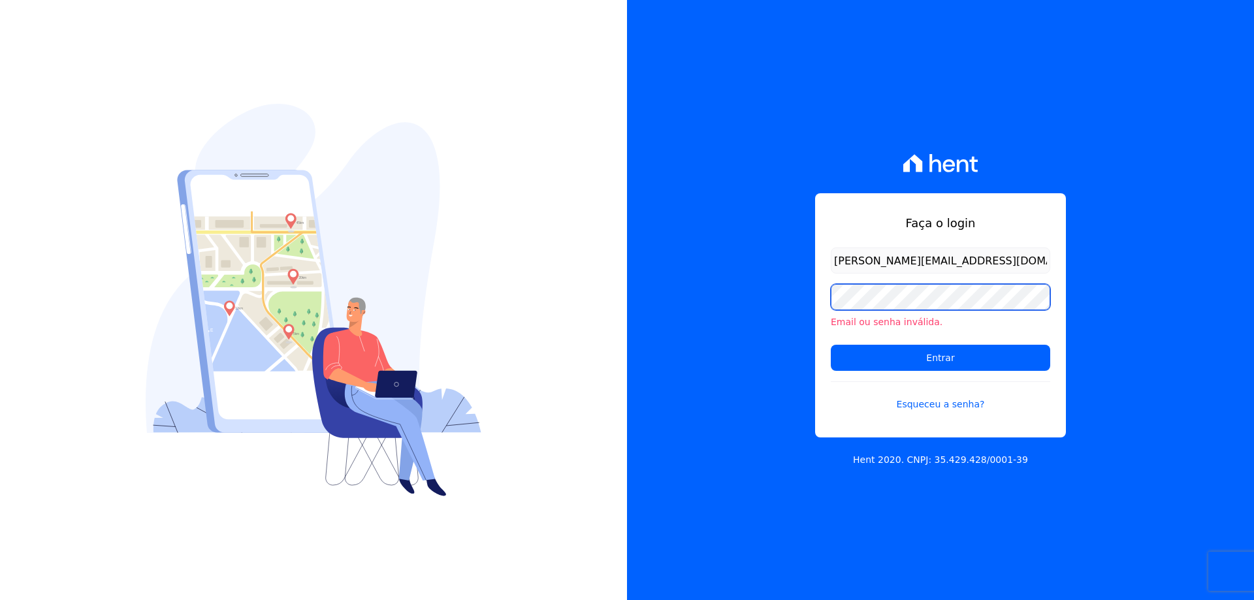
click at [831, 345] on input "Entrar" at bounding box center [940, 358] width 219 height 26
